Goal: Understand site structure: Understand site structure

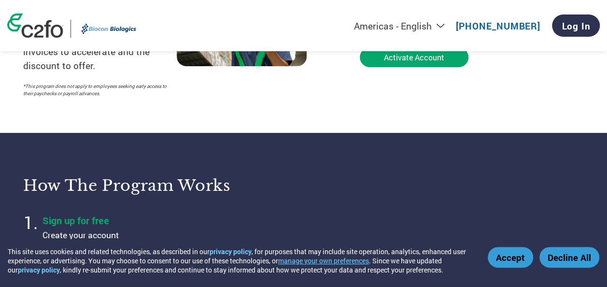
scroll to position [242, 0]
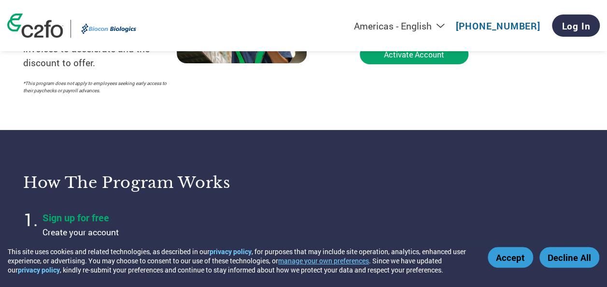
click at [515, 256] on button "Accept" at bounding box center [510, 257] width 45 height 21
click at [423, 21] on select "Americas - English Américas - Español [GEOGRAPHIC_DATA] - Português [GEOGRAPHIC…" at bounding box center [339, 26] width 224 height 12
select select "en-IN"
click at [292, 20] on select "Americas - English Américas - Español [GEOGRAPHIC_DATA] - Português [GEOGRAPHIC…" at bounding box center [339, 26] width 224 height 12
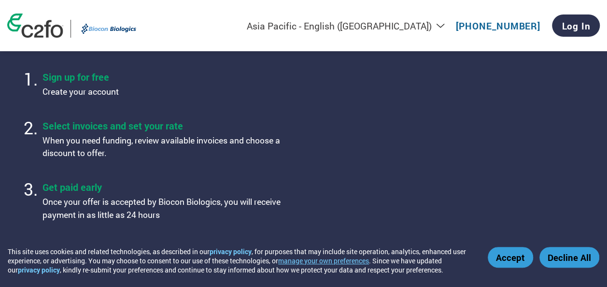
scroll to position [386, 0]
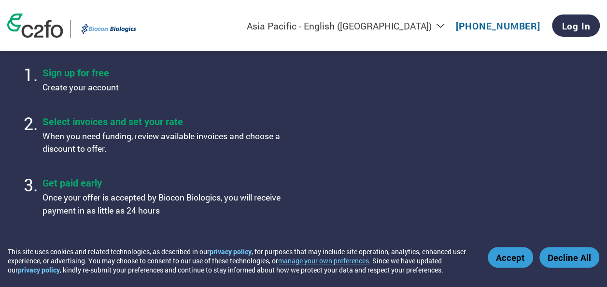
click at [300, 198] on div "How the program works Sign up for free Create your account Select invoices and …" at bounding box center [169, 122] width 293 height 213
click at [109, 30] on img at bounding box center [108, 29] width 61 height 18
